Goal: Obtain resource: Obtain resource

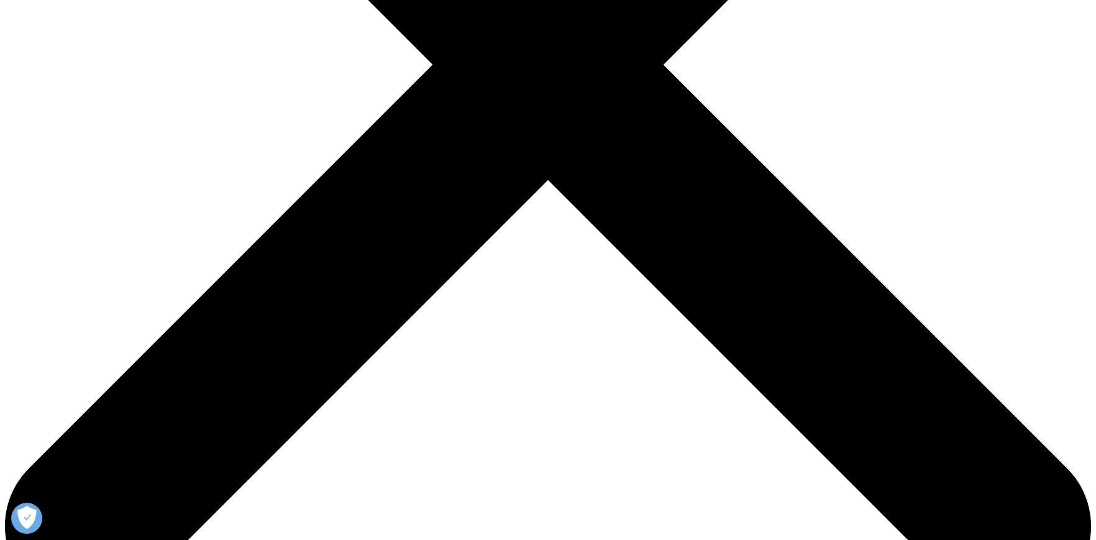
scroll to position [497, 0]
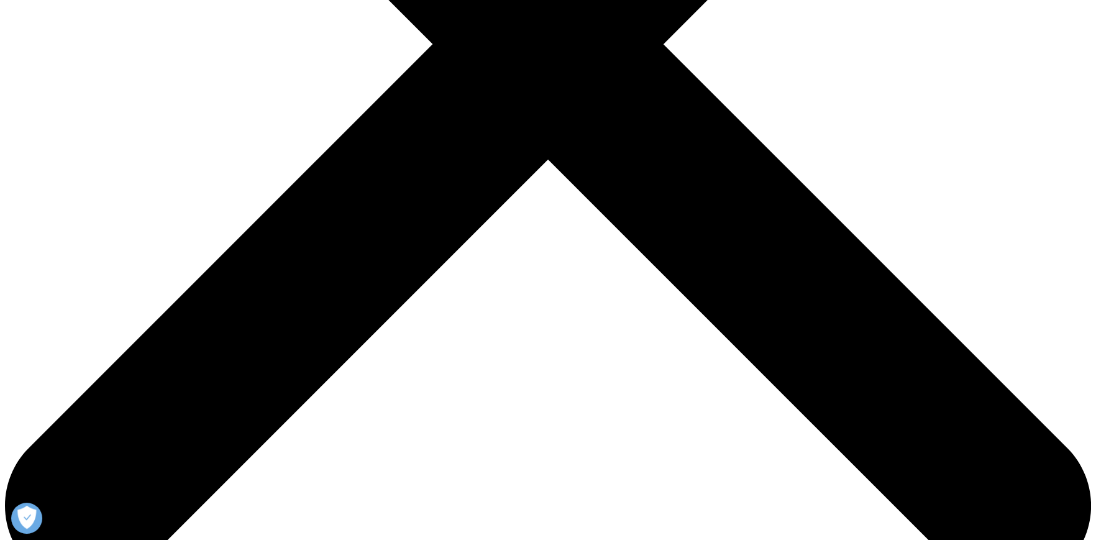
scroll to position [497, 0]
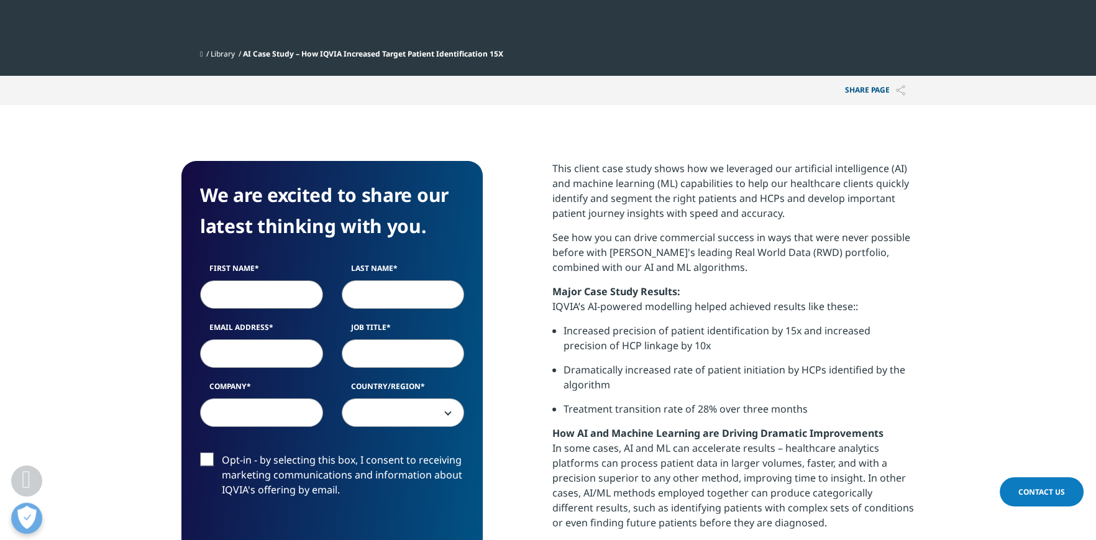
click at [274, 303] on input "First Name" at bounding box center [261, 294] width 123 height 29
type input "x"
type input "shiksha"
click at [408, 288] on input "Last Name" at bounding box center [403, 294] width 123 height 29
type input "[PERSON_NAME]"
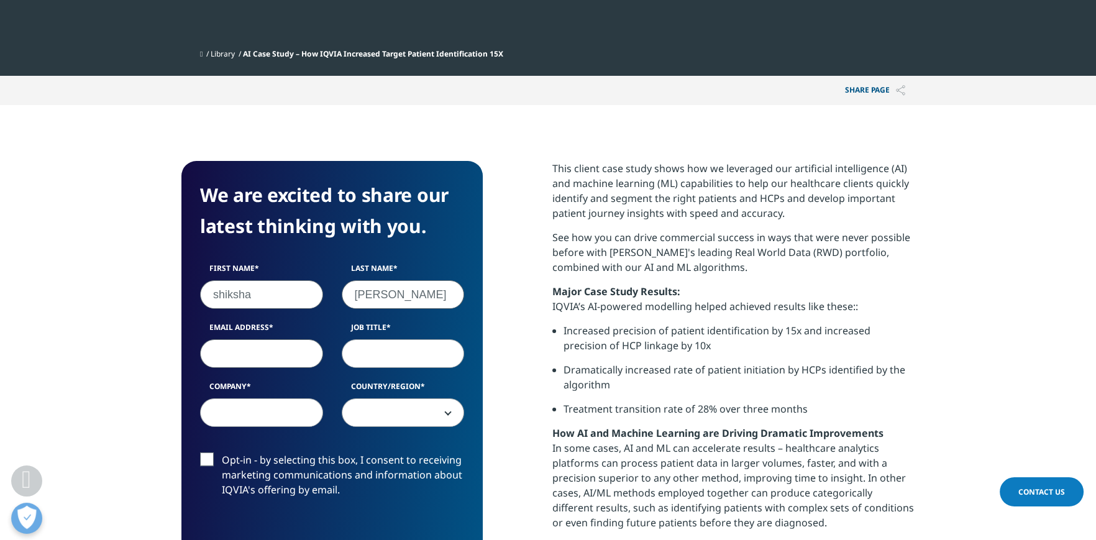
click at [295, 353] on input "Email Address" at bounding box center [261, 353] width 123 height 29
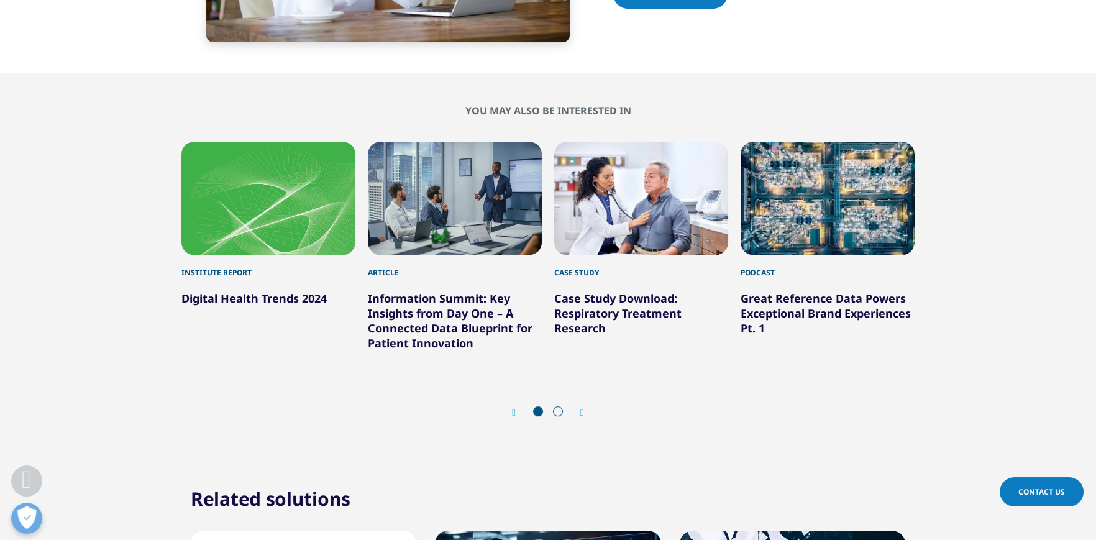
scroll to position [1429, 0]
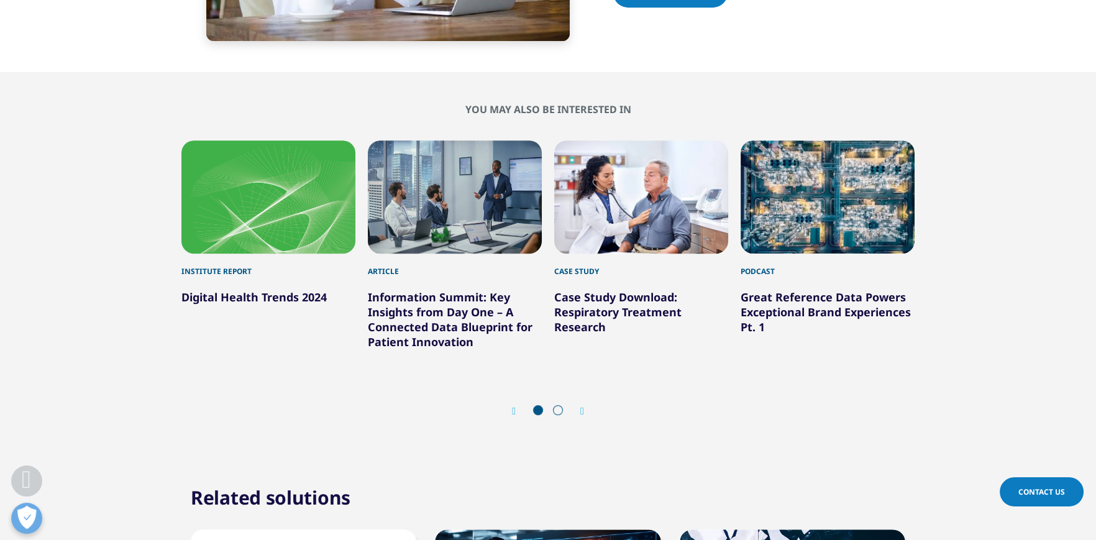
type input "s"
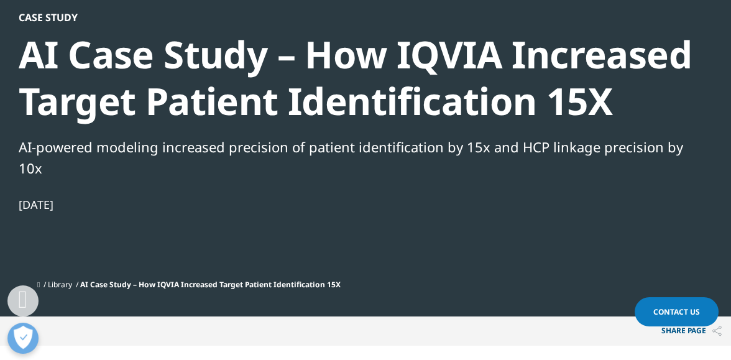
scroll to position [352, 0]
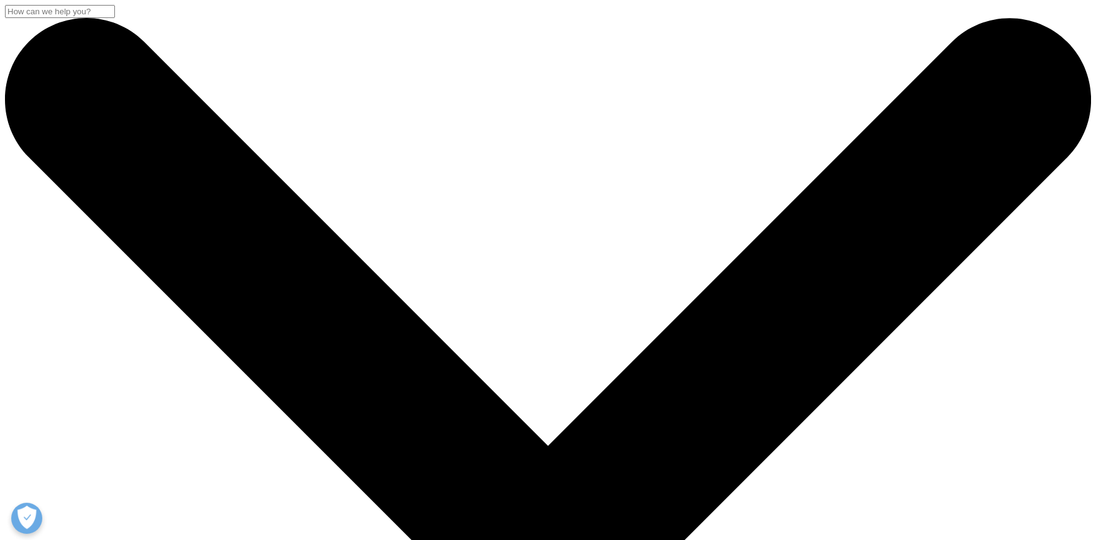
scroll to position [493, 733]
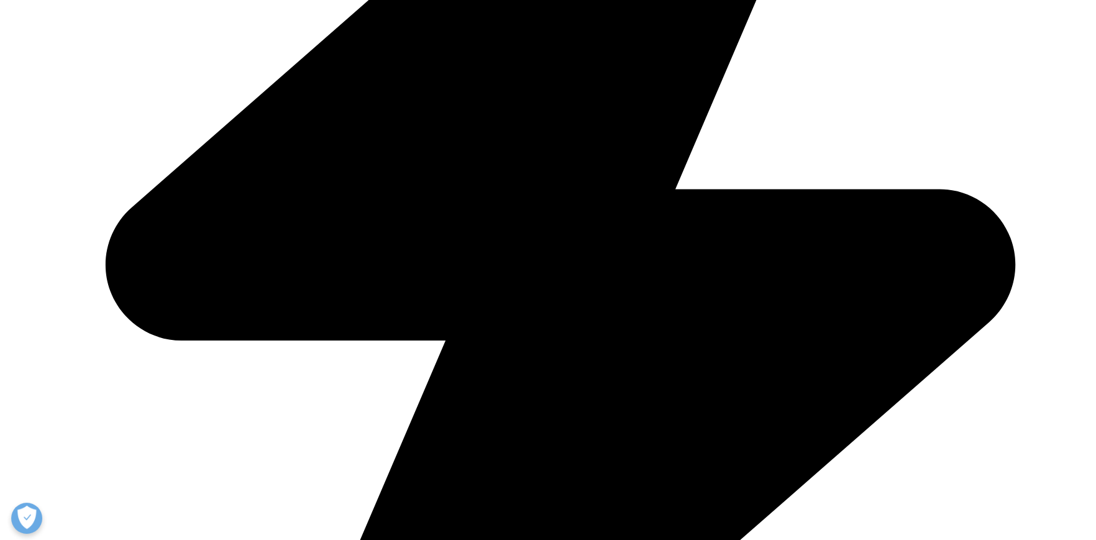
scroll to position [684, 0]
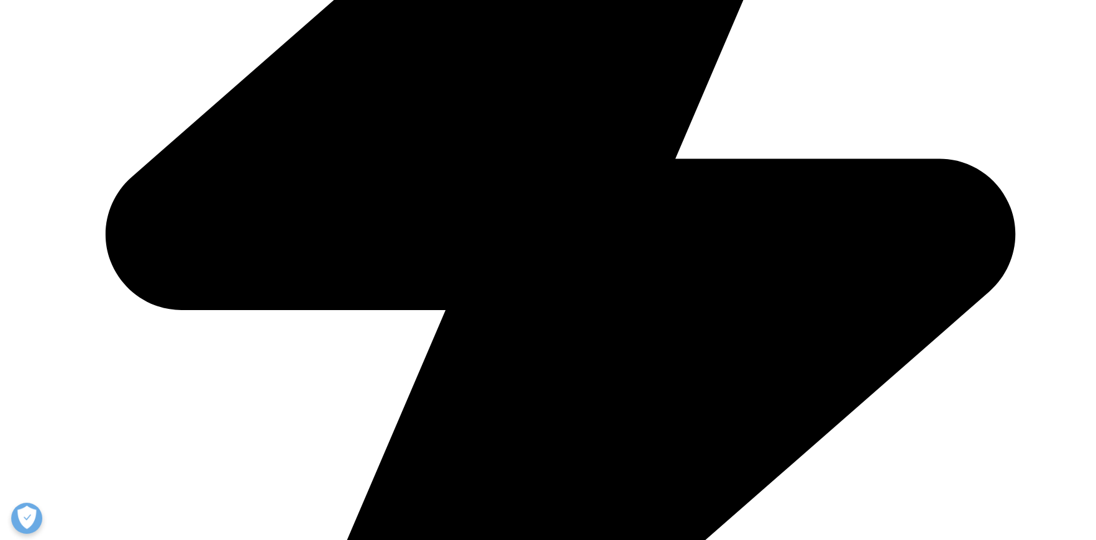
type input "shiksha"
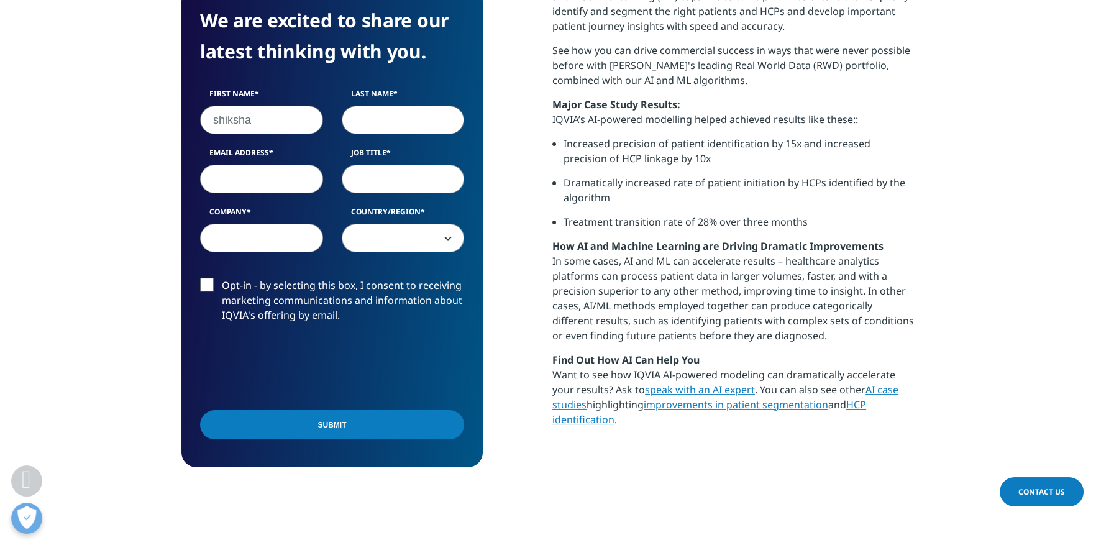
click at [380, 119] on input "Last Name" at bounding box center [403, 120] width 123 height 29
type input "[PERSON_NAME]"
click at [269, 183] on input "Email Address" at bounding box center [261, 179] width 123 height 29
click at [317, 183] on input "sgiksha.[PERSON_NAME]@celerity-consulting/co," at bounding box center [261, 179] width 123 height 29
type input "[EMAIL_ADDRESS][PERSON_NAME][DOMAIN_NAME]"
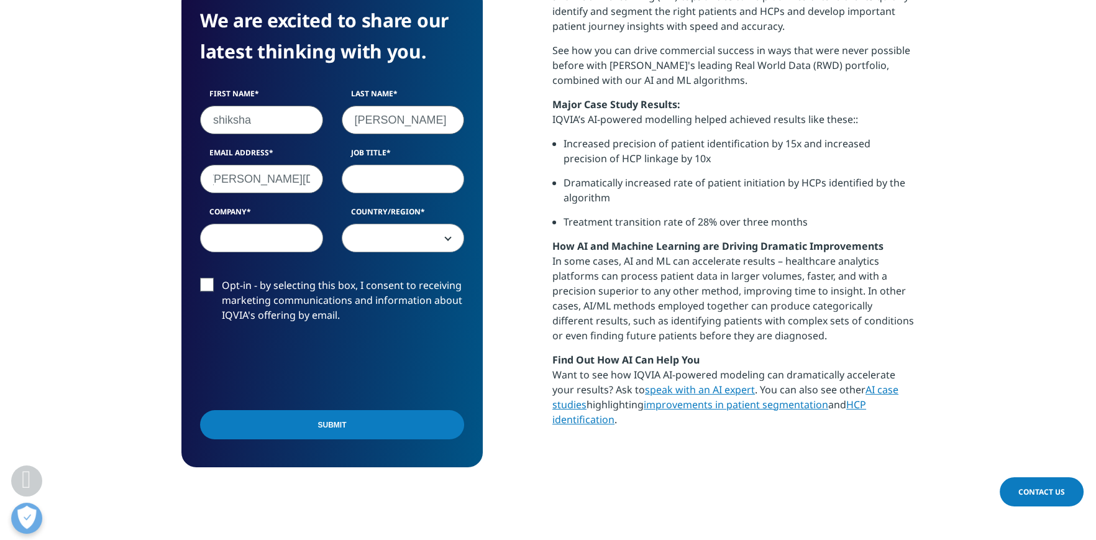
click at [415, 190] on input "Job Title" at bounding box center [403, 179] width 123 height 29
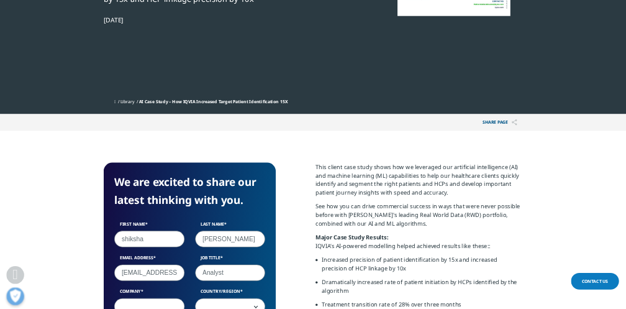
scroll to position [0, 0]
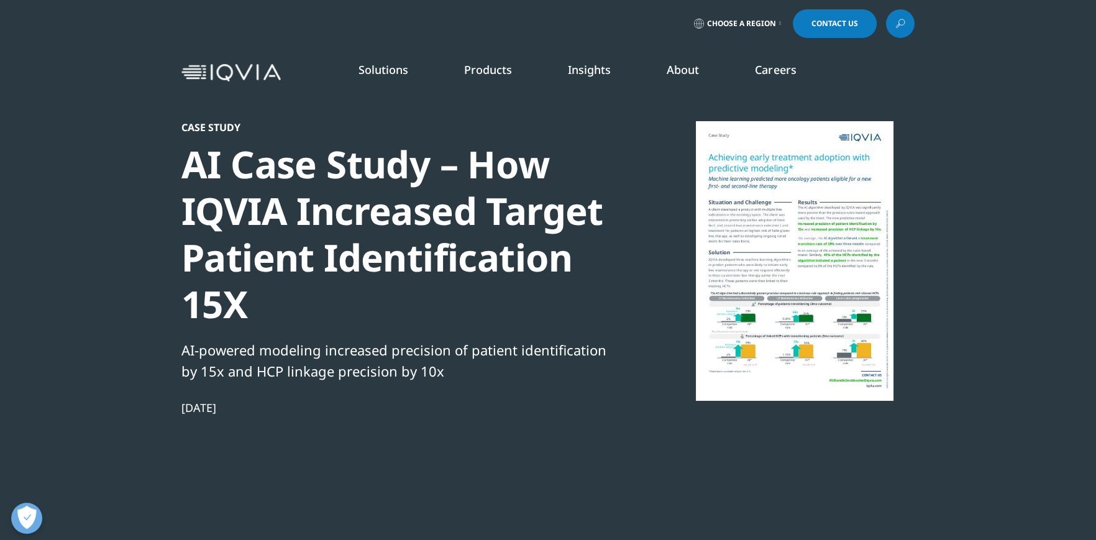
type input "Analyst"
click at [774, 280] on div at bounding box center [795, 261] width 240 height 280
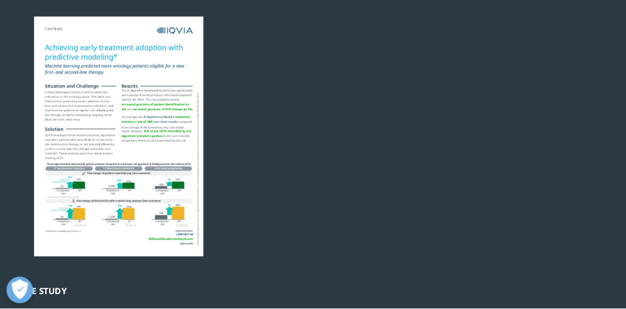
scroll to position [41, 0]
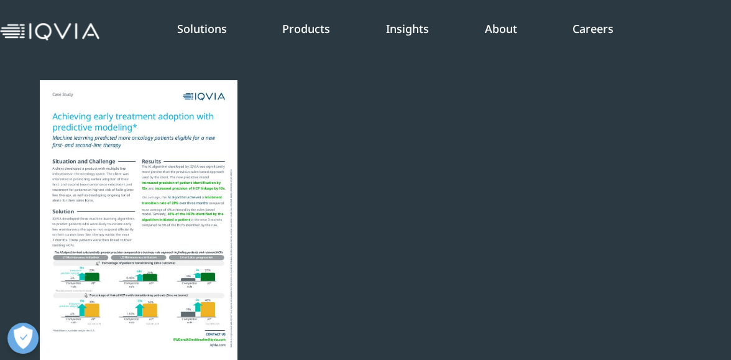
click at [259, 214] on div at bounding box center [139, 220] width 240 height 280
drag, startPoint x: 630, startPoint y: 214, endPoint x: 577, endPoint y: 221, distance: 53.3
click at [259, 221] on div at bounding box center [139, 220] width 240 height 280
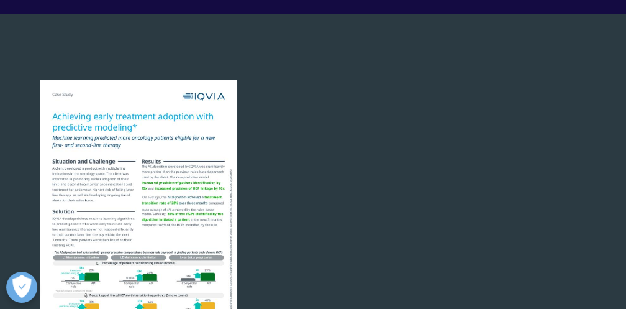
scroll to position [0, 0]
